Goal: Task Accomplishment & Management: Manage account settings

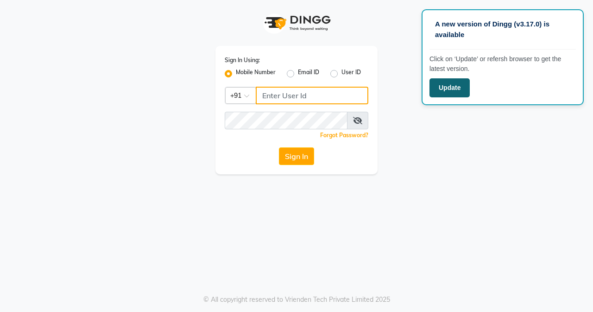
type input "8452976400"
click at [435, 91] on button "Update" at bounding box center [449, 87] width 40 height 19
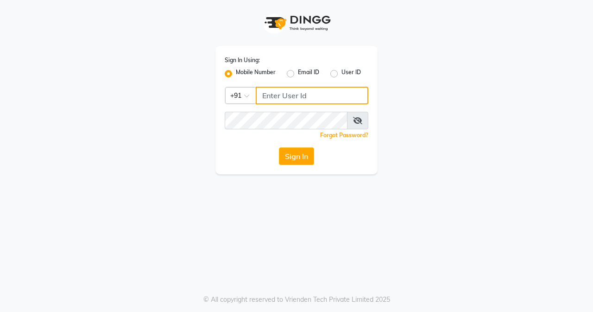
type input "8452976400"
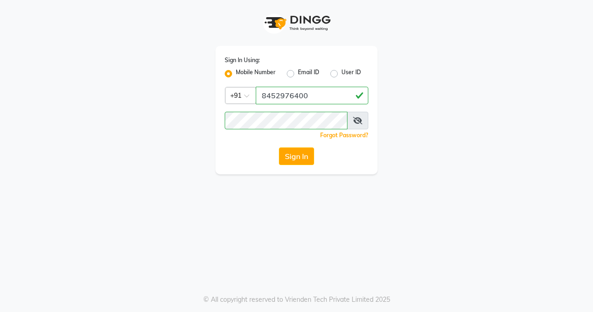
click at [419, 120] on div "Sign In Using: Mobile Number Email ID User ID Country Code × +91 8452976400 Rem…" at bounding box center [296, 87] width 528 height 174
click at [298, 160] on button "Sign In" at bounding box center [296, 156] width 35 height 18
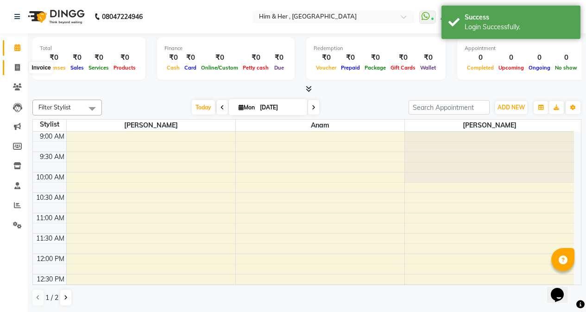
click at [18, 64] on icon at bounding box center [17, 67] width 5 height 7
select select "5934"
select select "service"
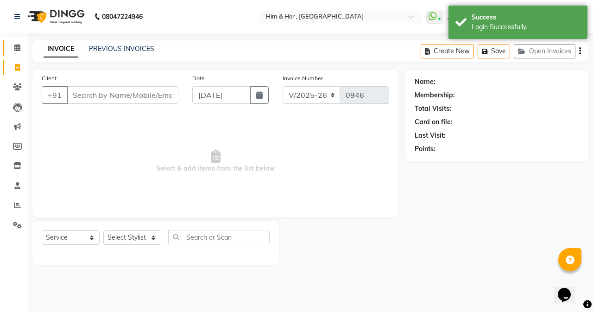
click at [15, 41] on link "Calendar" at bounding box center [14, 47] width 22 height 15
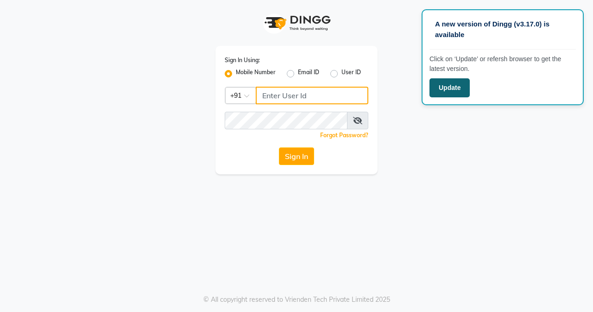
type input "8452976400"
click at [445, 95] on button "Update" at bounding box center [449, 87] width 40 height 19
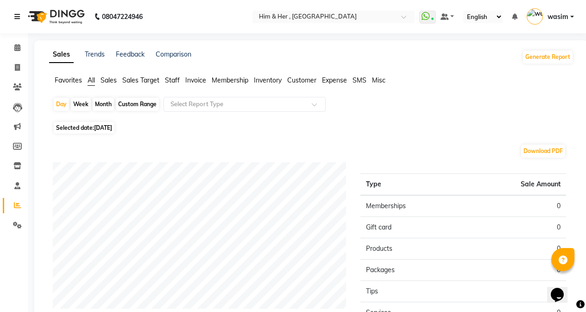
click at [19, 15] on icon at bounding box center [17, 16] width 6 height 6
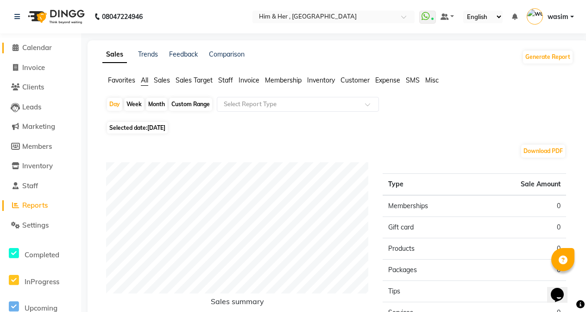
click at [38, 48] on span "Calendar" at bounding box center [37, 47] width 30 height 9
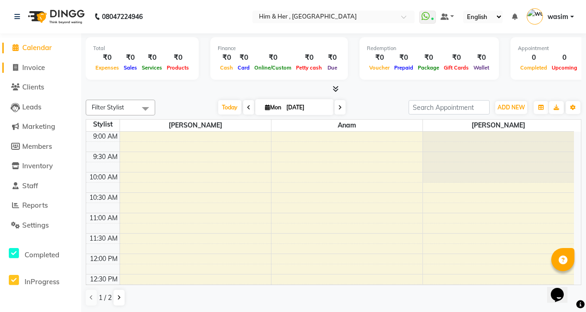
click at [37, 63] on span "Invoice" at bounding box center [33, 67] width 23 height 9
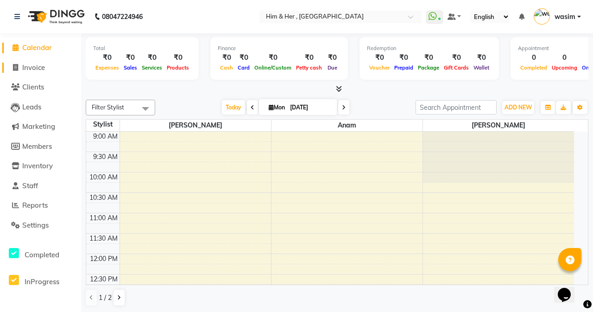
select select "5934"
select select "service"
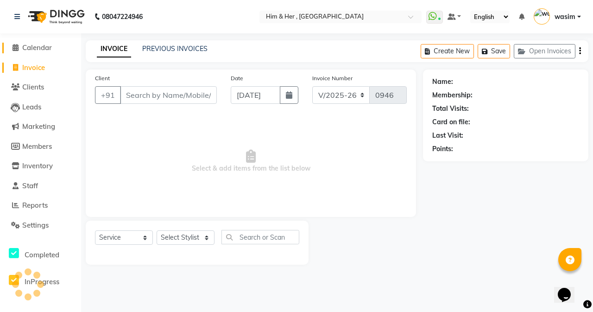
click at [45, 46] on span "Calendar" at bounding box center [37, 47] width 30 height 9
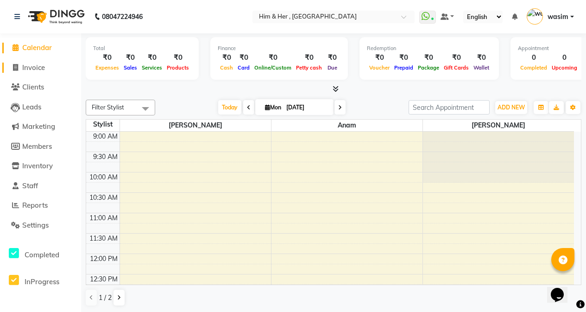
click at [25, 67] on span "Invoice" at bounding box center [33, 67] width 23 height 9
select select "service"
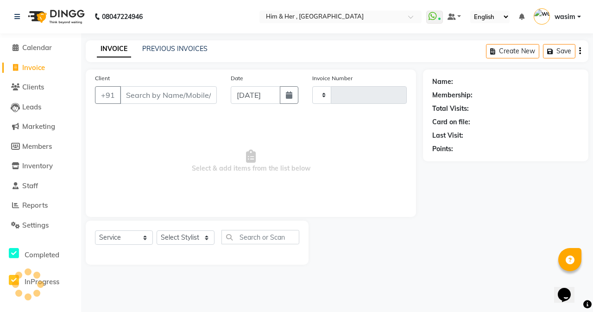
type input "0946"
select select "5934"
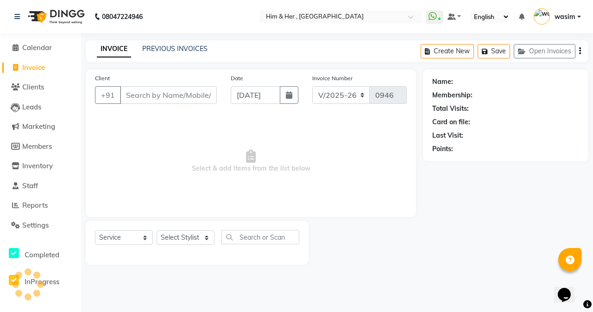
click at [162, 97] on input "Client" at bounding box center [168, 95] width 97 height 18
type input "9867198702"
click at [193, 102] on button "Add Client" at bounding box center [193, 95] width 48 height 18
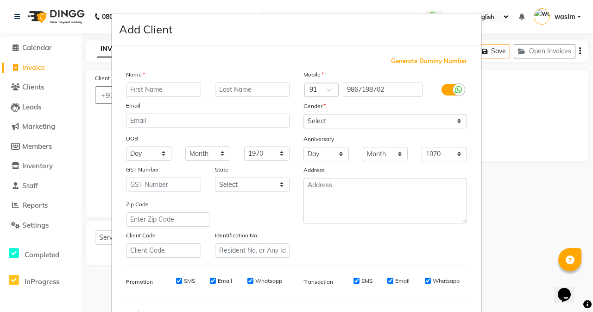
click at [176, 88] on input "text" at bounding box center [163, 89] width 75 height 14
click at [159, 87] on input "Sob" at bounding box center [163, 89] width 75 height 14
click at [159, 93] on input "Sob" at bounding box center [163, 89] width 75 height 14
type input "Sob"
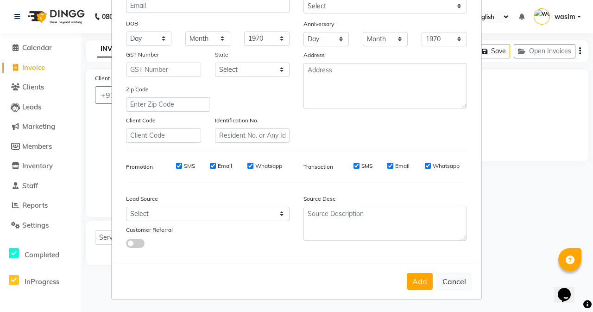
scroll to position [116, 0]
click at [462, 283] on button "Cancel" at bounding box center [454, 280] width 36 height 18
select select
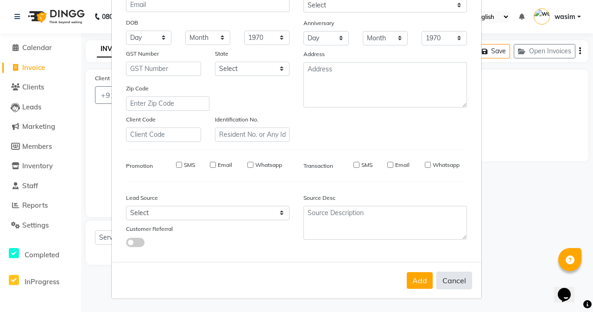
select select
checkbox input "false"
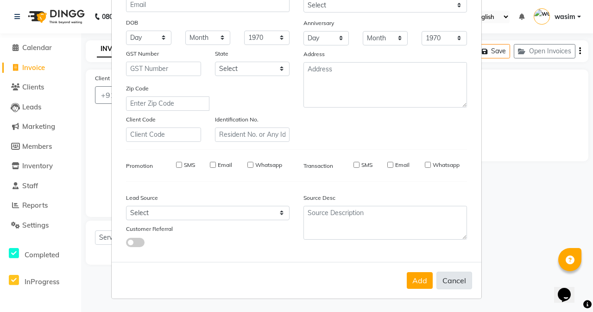
checkbox input "false"
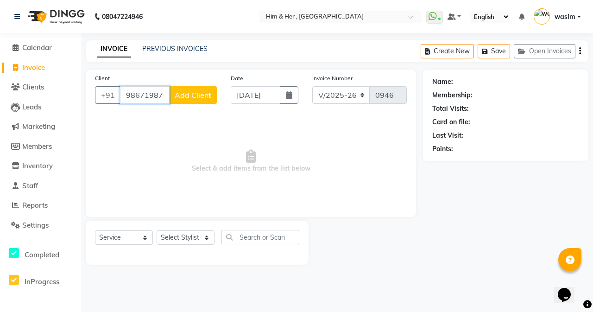
click at [154, 94] on input "9867198702" at bounding box center [145, 95] width 50 height 18
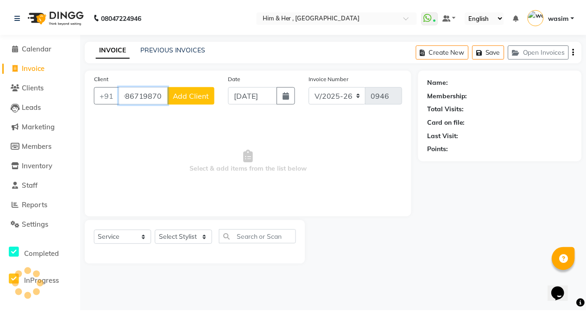
scroll to position [0, 0]
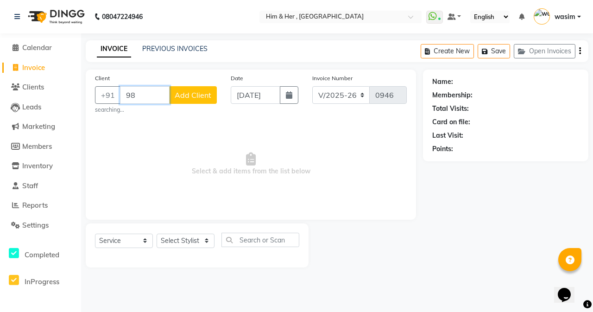
type input "9"
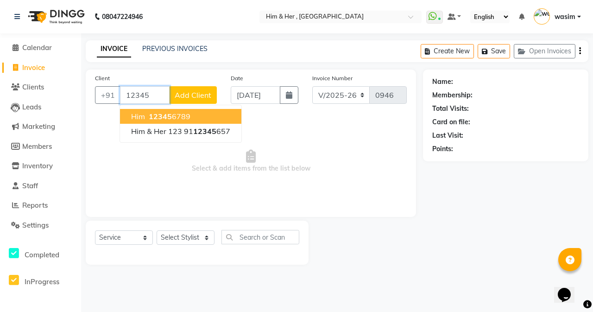
click at [174, 117] on ngb-highlight "12345 6789" at bounding box center [169, 116] width 44 height 9
type input "123456789"
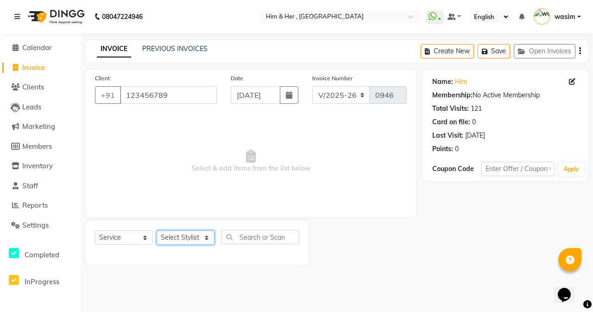
click at [183, 244] on select "Select Stylist Abdul Ahad Anam Shivam Gaud wasim" at bounding box center [186, 237] width 58 height 14
select select "47402"
click at [157, 230] on select "Select Stylist Abdul Ahad Anam Shivam Gaud wasim" at bounding box center [186, 237] width 58 height 14
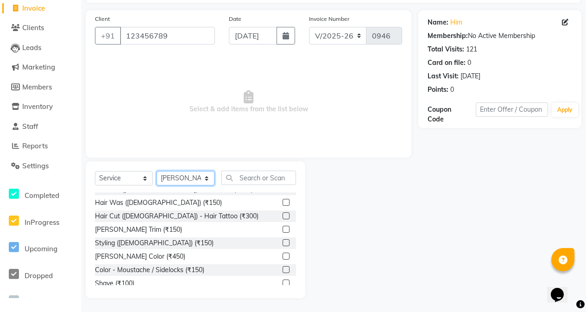
scroll to position [278, 0]
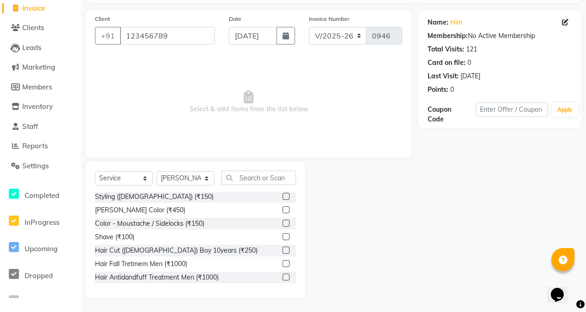
click at [187, 246] on div "Hair Cut (Male) Boy 10years (₹250)" at bounding box center [176, 250] width 163 height 10
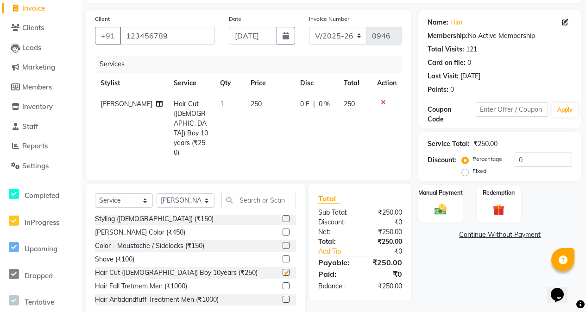
checkbox input "false"
click at [251, 108] on td "250" at bounding box center [270, 128] width 50 height 69
select select "47402"
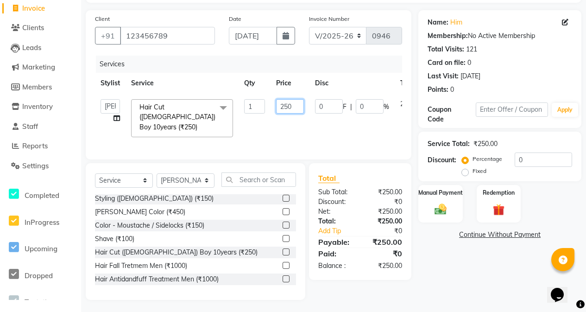
click at [289, 102] on input "250" at bounding box center [290, 106] width 28 height 14
type input "200"
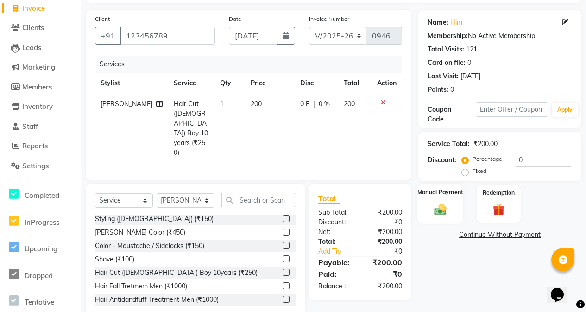
click at [447, 221] on div "Manual Payment" at bounding box center [440, 203] width 46 height 39
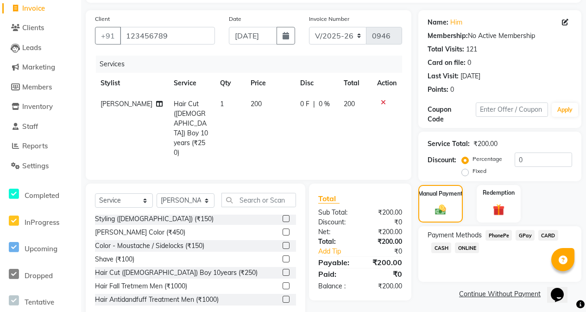
click at [434, 244] on span "CASH" at bounding box center [441, 247] width 20 height 11
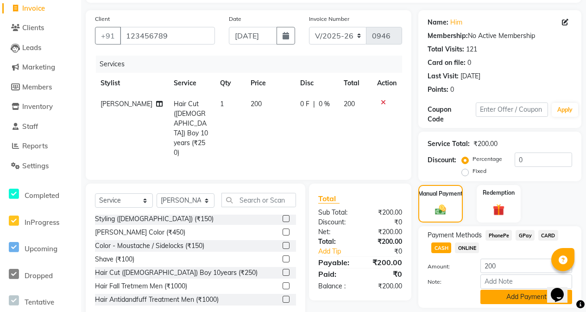
click at [504, 295] on button "Add Payment" at bounding box center [526, 296] width 92 height 14
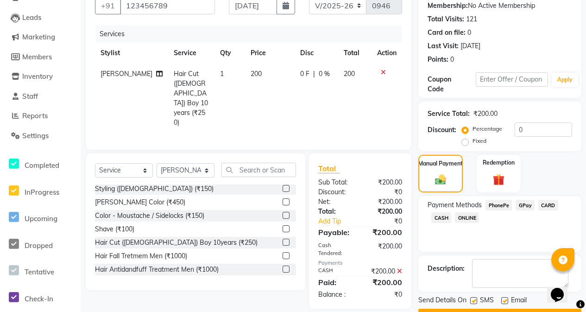
scroll to position [114, 0]
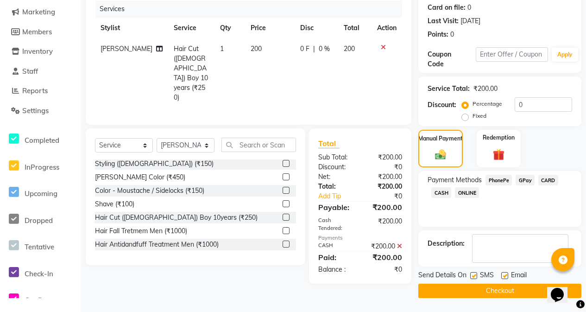
click at [473, 276] on label at bounding box center [473, 275] width 7 height 7
click at [473, 276] on input "checkbox" at bounding box center [473, 276] width 6 height 6
checkbox input "false"
click at [502, 285] on button "Checkout" at bounding box center [499, 290] width 163 height 14
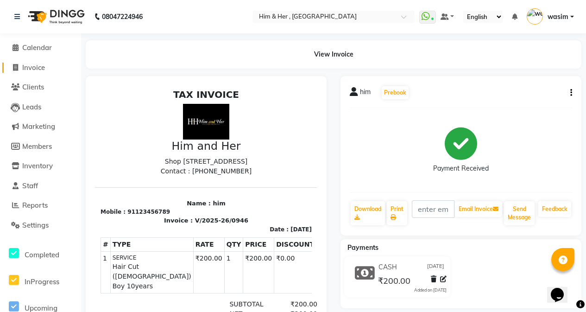
click at [40, 70] on span "Invoice" at bounding box center [33, 67] width 23 height 9
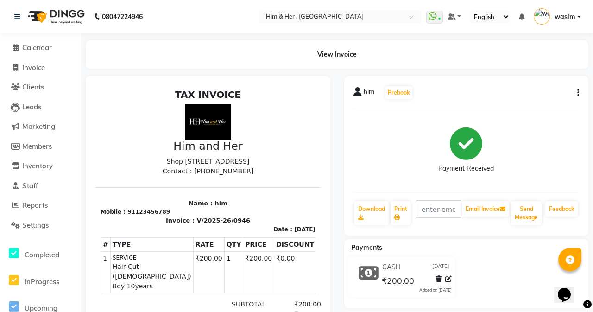
select select "5934"
select select "service"
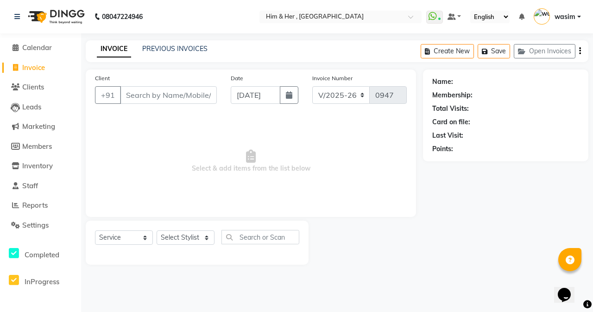
click at [144, 98] on input "Client" at bounding box center [168, 95] width 97 height 18
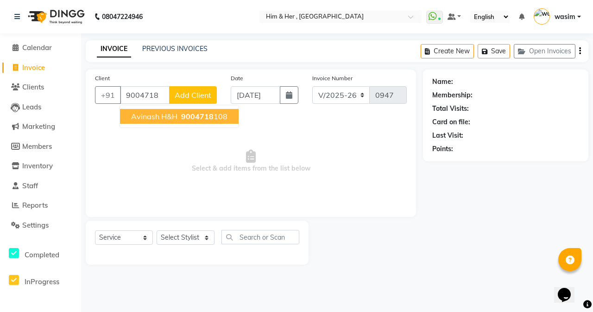
click at [161, 117] on span "Avinash H&H" at bounding box center [154, 116] width 46 height 9
type input "9004718108"
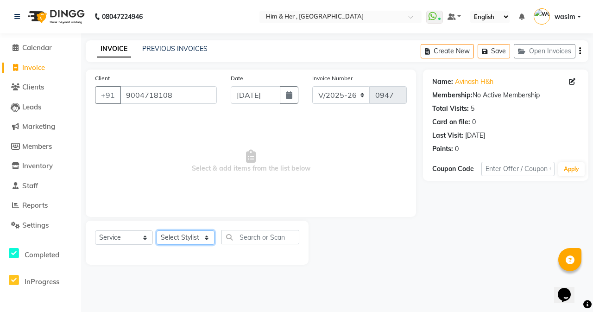
click at [184, 236] on select "Select Stylist Abdul Ahad Anam Shivam Gaud wasim" at bounding box center [186, 237] width 58 height 14
select select "41926"
click at [157, 230] on select "Select Stylist Abdul Ahad Anam Shivam Gaud wasim" at bounding box center [186, 237] width 58 height 14
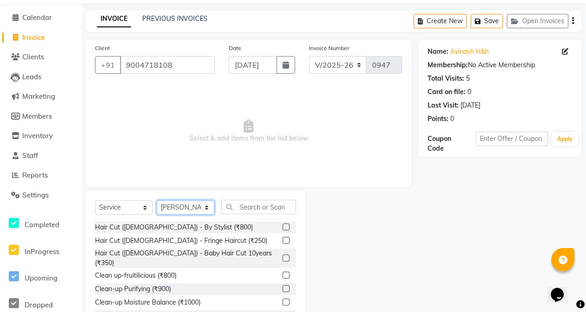
scroll to position [59, 0]
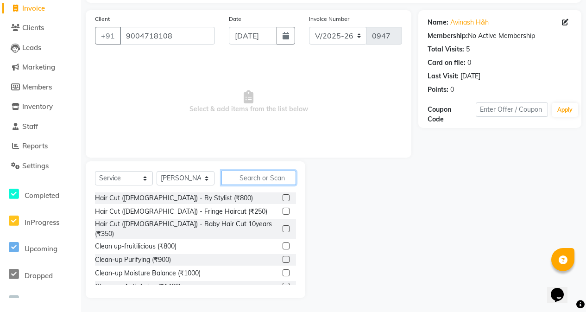
click at [243, 180] on input "text" at bounding box center [258, 177] width 75 height 14
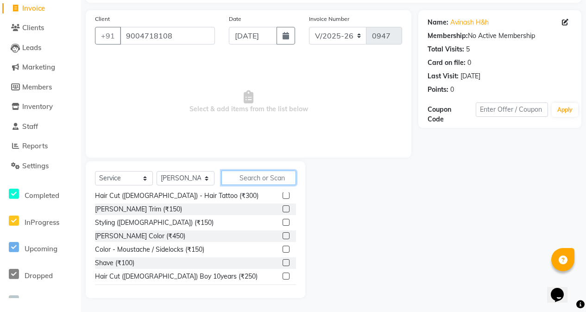
scroll to position [185, 0]
click at [141, 204] on div "Beard Trim (₹150)" at bounding box center [138, 209] width 87 height 10
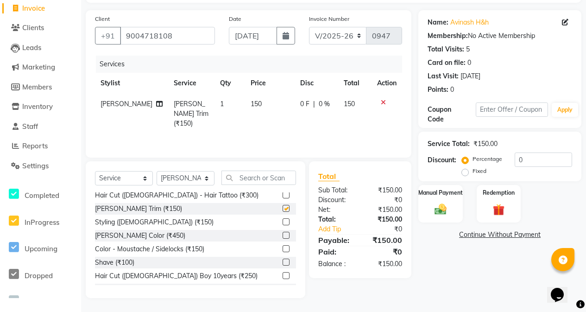
checkbox input "false"
click at [173, 175] on select "Select Stylist Abdul Ahad Anam Shivam Gaud wasim" at bounding box center [186, 178] width 58 height 14
select select "47402"
click at [157, 171] on select "Select Stylist Abdul Ahad Anam Shivam Gaud wasim" at bounding box center [186, 178] width 58 height 14
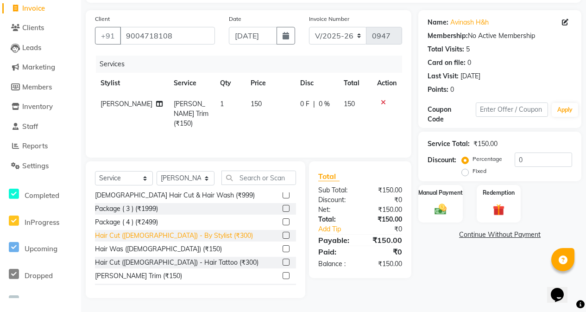
click at [183, 231] on div "Hair Cut (Male) - By Stylist (₹300)" at bounding box center [174, 236] width 158 height 10
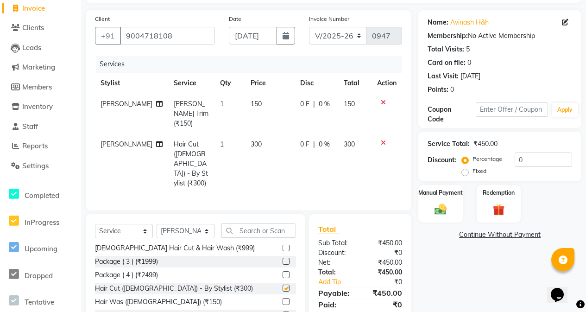
checkbox input "false"
click at [381, 139] on icon at bounding box center [383, 142] width 5 height 6
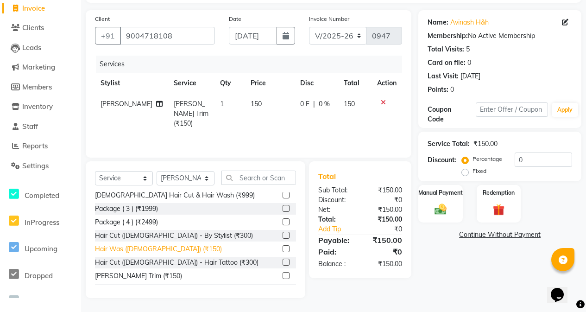
click at [156, 244] on div "Hair Was (Male) (₹150)" at bounding box center [158, 249] width 127 height 10
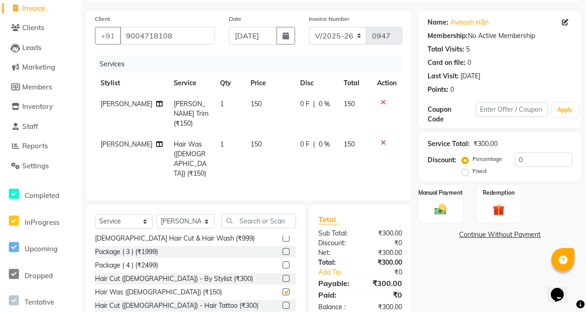
checkbox input "false"
click at [252, 144] on td "150" at bounding box center [270, 159] width 50 height 50
select select "47402"
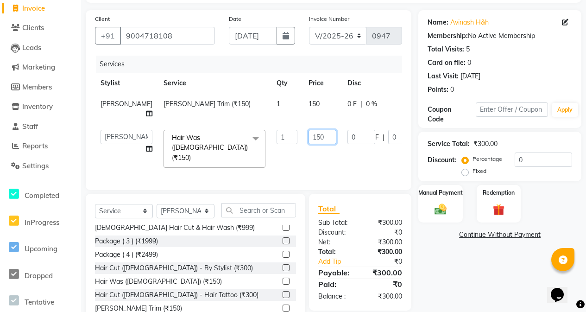
click at [308, 144] on input "150" at bounding box center [322, 137] width 28 height 14
type input "100"
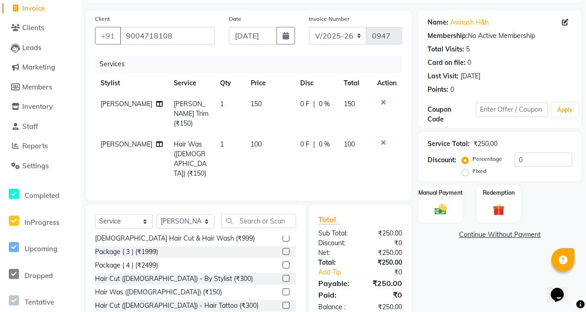
click at [319, 131] on tbody "Abdul Ahad Beard Trim (₹150) 1 150 0 F | 0 % 150 Shivam Gaud Hair Was (Male) (₹…" at bounding box center [248, 139] width 307 height 90
click at [278, 104] on td "150" at bounding box center [270, 114] width 50 height 40
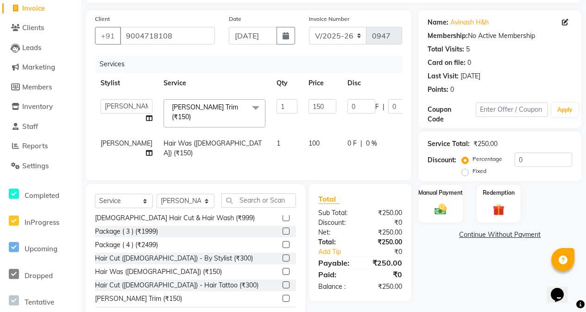
click at [303, 105] on td "150" at bounding box center [322, 113] width 39 height 39
click at [308, 105] on input "150" at bounding box center [322, 106] width 28 height 14
type input "100"
click at [437, 206] on img at bounding box center [440, 209] width 20 height 14
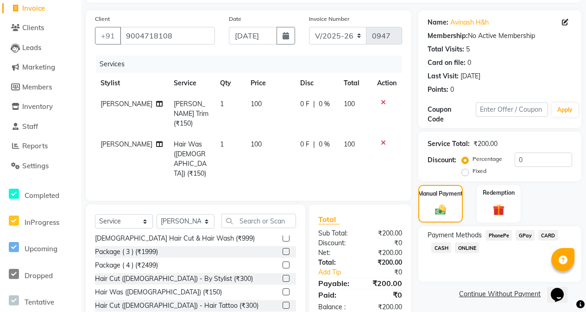
click at [441, 250] on span "CASH" at bounding box center [441, 247] width 20 height 11
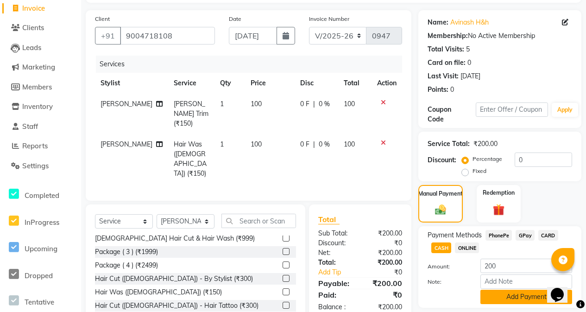
click at [510, 297] on button "Add Payment" at bounding box center [526, 296] width 92 height 14
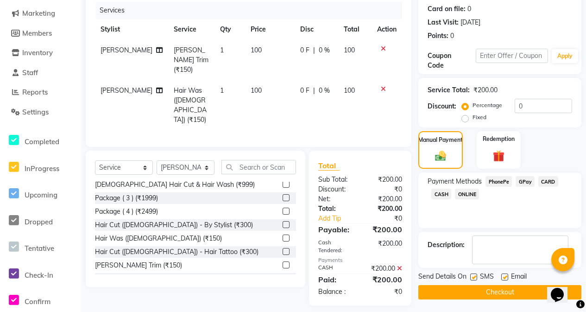
scroll to position [114, 0]
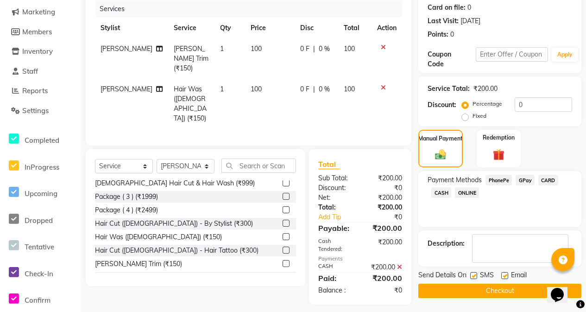
click at [473, 278] on label at bounding box center [473, 275] width 7 height 7
click at [473, 278] on input "checkbox" at bounding box center [473, 276] width 6 height 6
checkbox input "false"
click at [487, 292] on button "Checkout" at bounding box center [499, 290] width 163 height 14
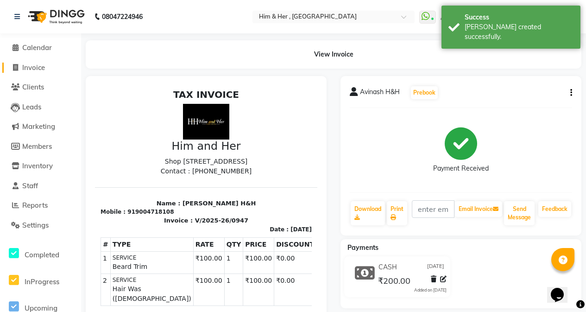
click at [31, 69] on span "Invoice" at bounding box center [33, 67] width 23 height 9
select select "5934"
select select "service"
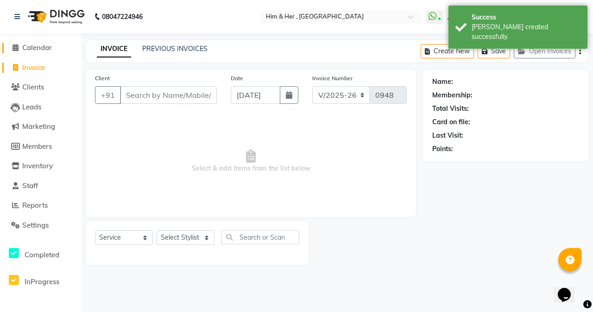
click at [42, 45] on span "Calendar" at bounding box center [37, 47] width 30 height 9
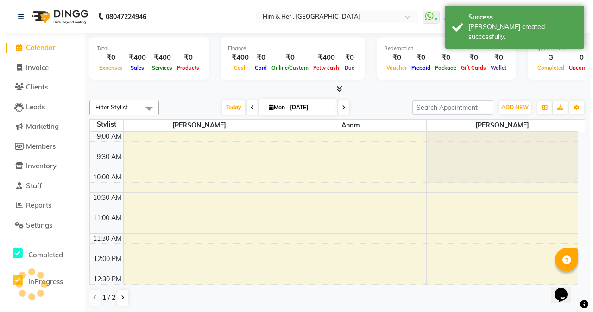
scroll to position [245, 0]
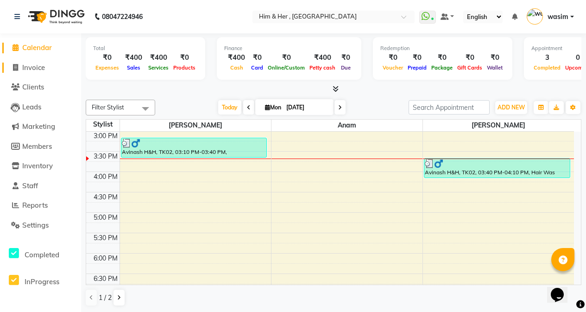
click at [38, 69] on span "Invoice" at bounding box center [33, 67] width 23 height 9
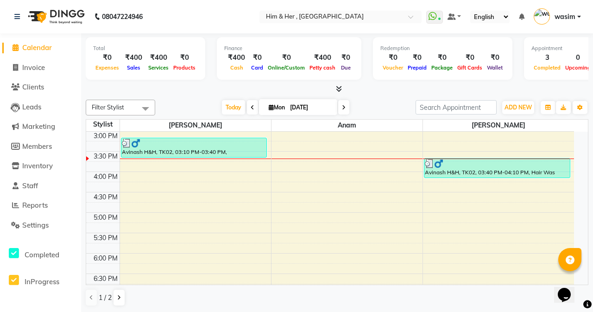
select select "5934"
select select "service"
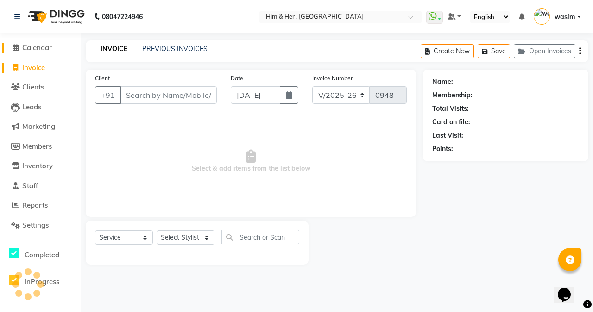
click at [42, 50] on span "Calendar" at bounding box center [37, 47] width 30 height 9
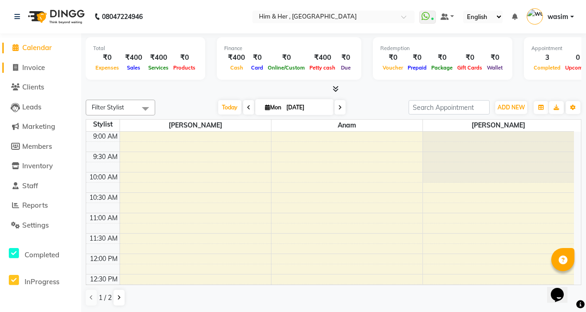
click at [37, 66] on span "Invoice" at bounding box center [33, 67] width 23 height 9
select select "service"
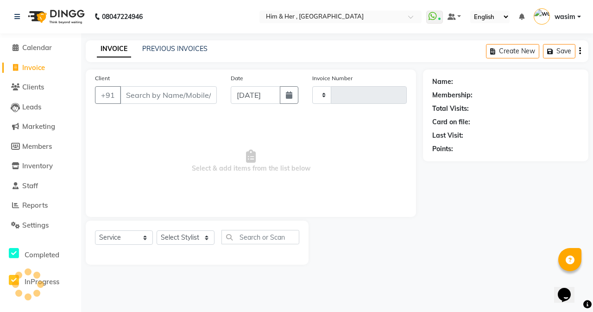
type input "0948"
select select "5934"
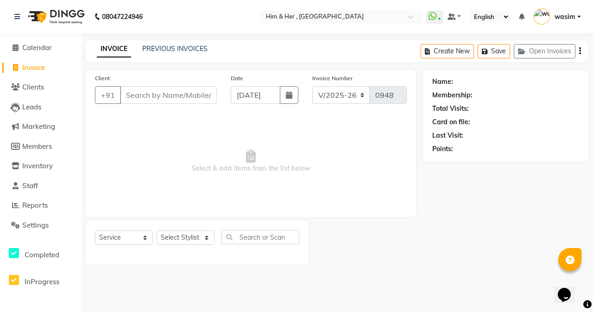
click at [37, 66] on span "Invoice" at bounding box center [33, 67] width 23 height 9
select select "service"
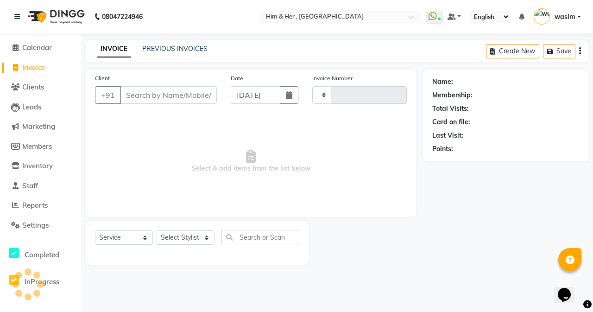
type input "0948"
select select "5934"
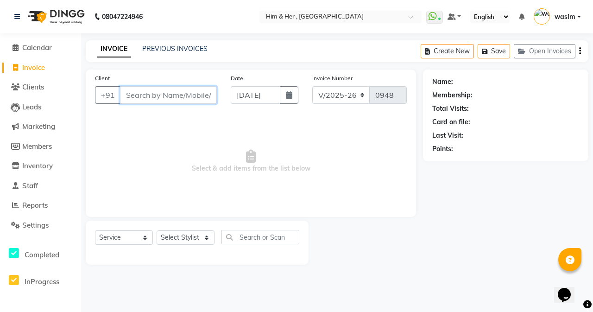
click at [143, 98] on input "Client" at bounding box center [168, 95] width 97 height 18
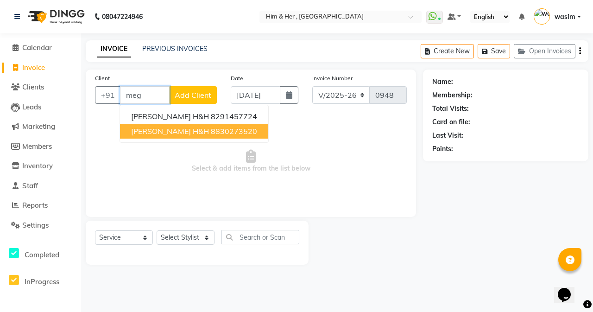
click at [211, 131] on ngb-highlight "8830273520" at bounding box center [234, 130] width 46 height 9
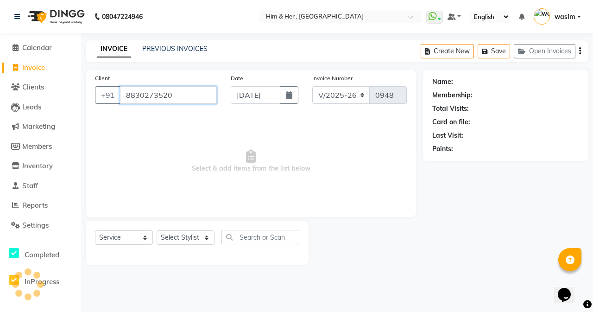
type input "8830273520"
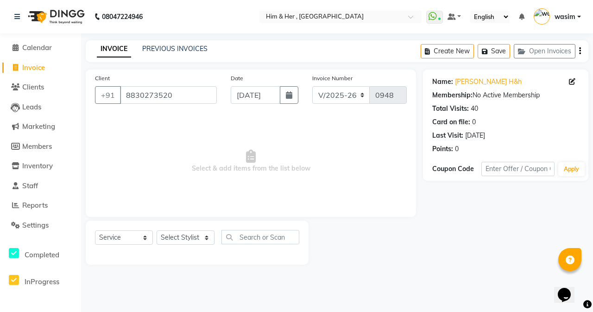
click at [476, 76] on div "Name: Megha Patil H&h Membership: No Active Membership Total Visits: 40 Card on…" at bounding box center [505, 113] width 147 height 81
click at [475, 77] on link "Megha Patil H&h" at bounding box center [488, 82] width 67 height 10
click at [186, 229] on div "Select Service Product Membership Package Voucher Prepaid Gift Card Select Styl…" at bounding box center [197, 242] width 223 height 44
click at [186, 238] on select "Select Stylist Abdul Ahad Anam Shivam Gaud wasim" at bounding box center [186, 237] width 58 height 14
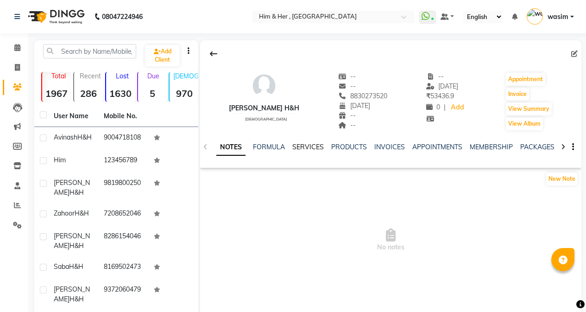
click at [303, 146] on link "SERVICES" at bounding box center [307, 147] width 31 height 8
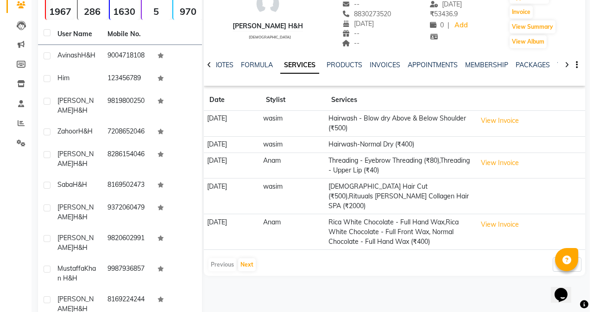
scroll to position [121, 0]
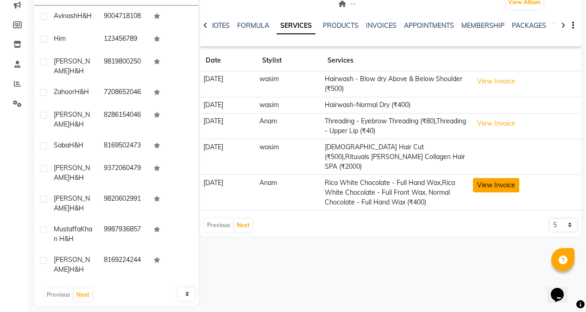
click at [508, 178] on button "View Invoice" at bounding box center [496, 185] width 46 height 14
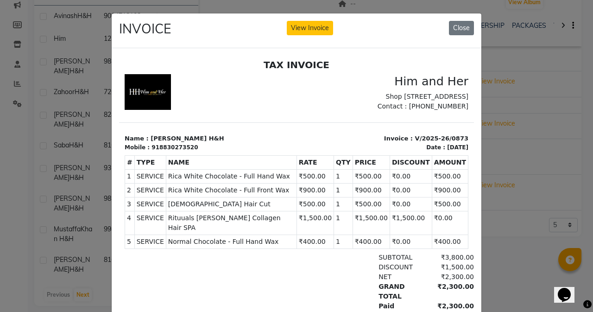
scroll to position [7, 0]
click at [453, 31] on button "Close" at bounding box center [461, 28] width 25 height 14
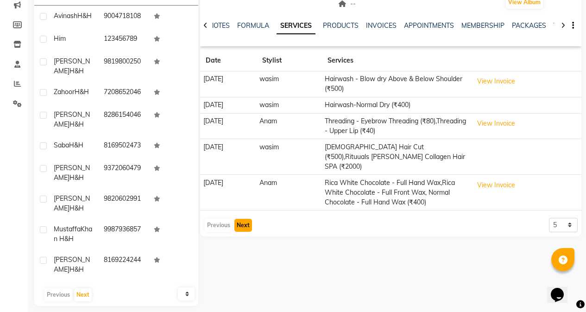
click at [241, 222] on button "Next" at bounding box center [243, 225] width 18 height 13
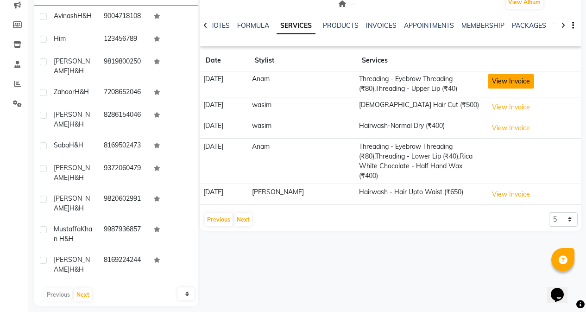
click at [511, 82] on button "View Invoice" at bounding box center [511, 81] width 46 height 14
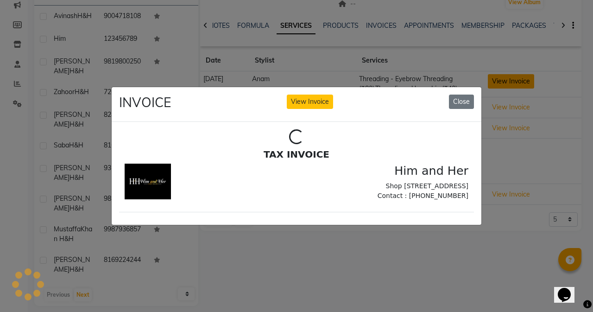
scroll to position [0, 0]
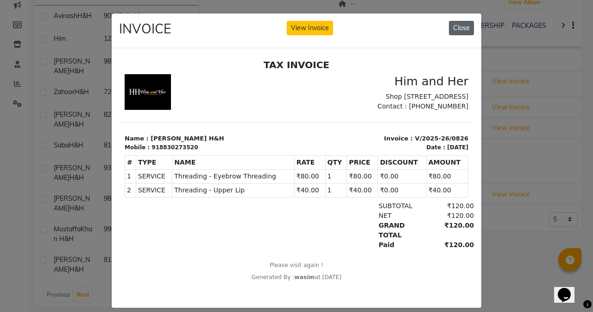
click at [461, 32] on button "Close" at bounding box center [461, 28] width 25 height 14
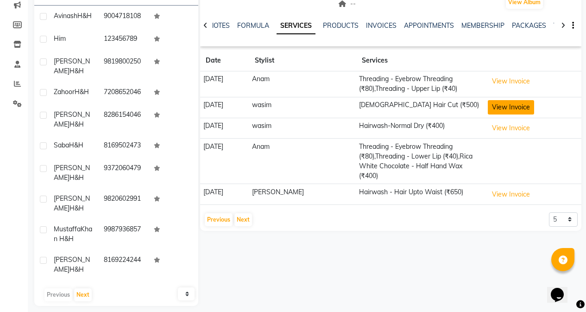
click at [503, 107] on button "View Invoice" at bounding box center [511, 107] width 46 height 14
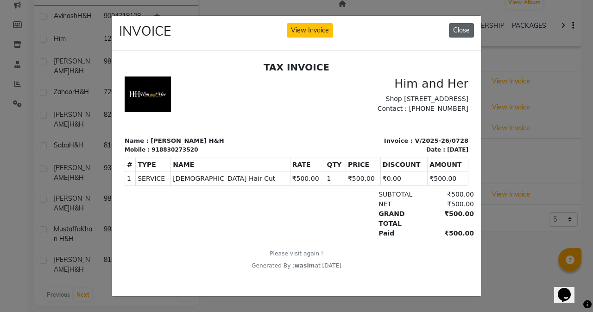
click at [466, 26] on button "Close" at bounding box center [461, 30] width 25 height 14
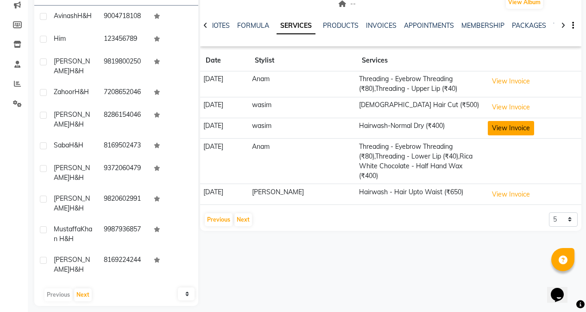
click at [530, 123] on button "View Invoice" at bounding box center [511, 128] width 46 height 14
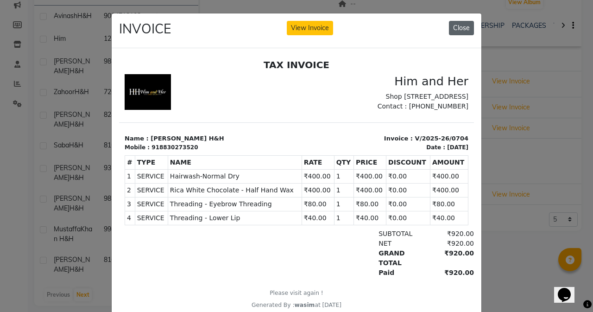
click at [449, 23] on button "Close" at bounding box center [461, 28] width 25 height 14
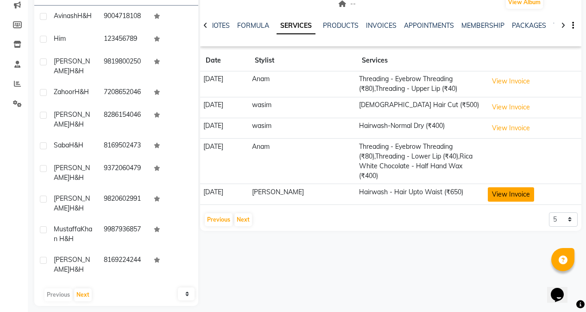
click at [498, 188] on button "View Invoice" at bounding box center [511, 194] width 46 height 14
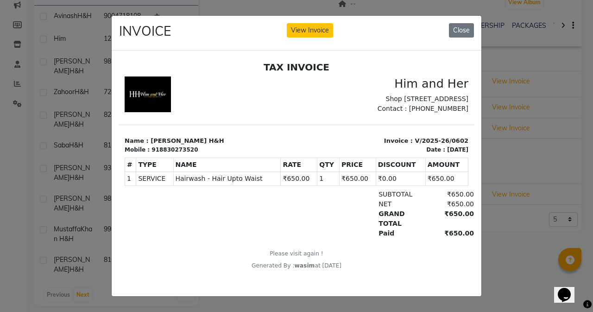
scroll to position [7, 0]
click at [456, 28] on button "Close" at bounding box center [461, 30] width 25 height 14
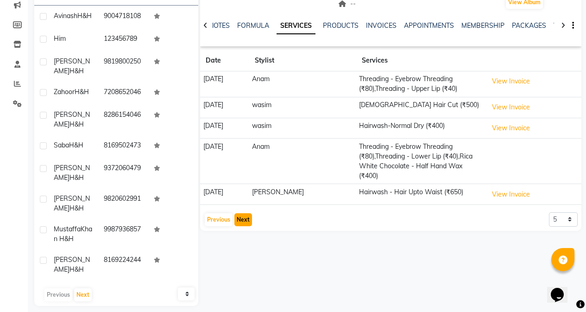
click at [238, 224] on button "Next" at bounding box center [243, 219] width 18 height 13
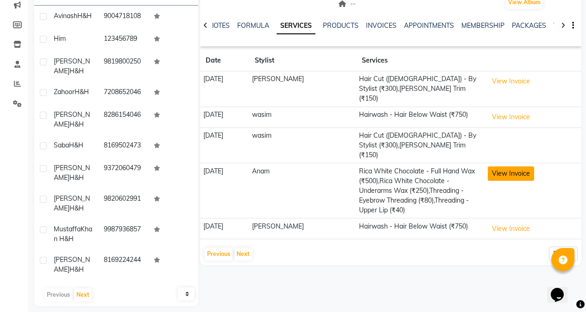
click at [515, 166] on button "View Invoice" at bounding box center [511, 173] width 46 height 14
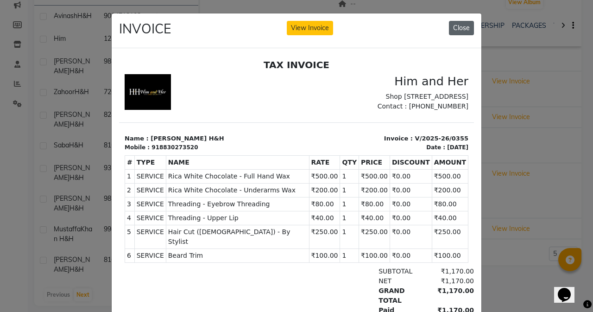
click at [467, 26] on button "Close" at bounding box center [461, 28] width 25 height 14
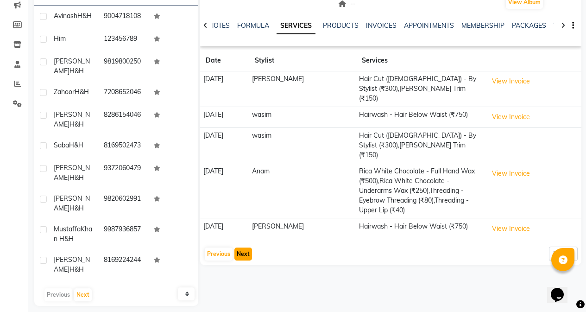
click at [239, 247] on button "Next" at bounding box center [243, 253] width 18 height 13
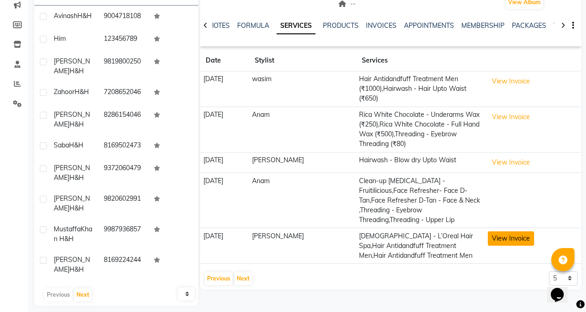
click at [509, 238] on button "View Invoice" at bounding box center [511, 238] width 46 height 14
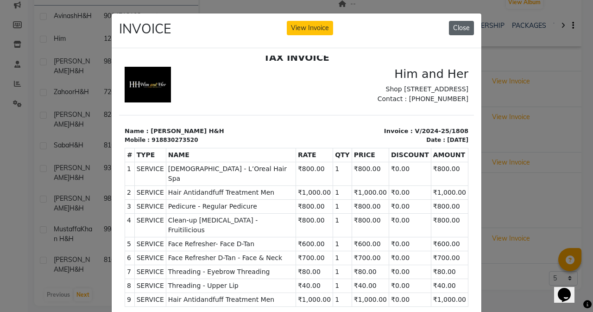
click at [462, 22] on button "Close" at bounding box center [461, 28] width 25 height 14
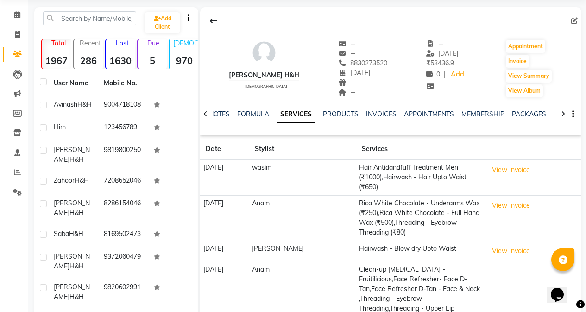
scroll to position [0, 0]
